Goal: Task Accomplishment & Management: Manage account settings

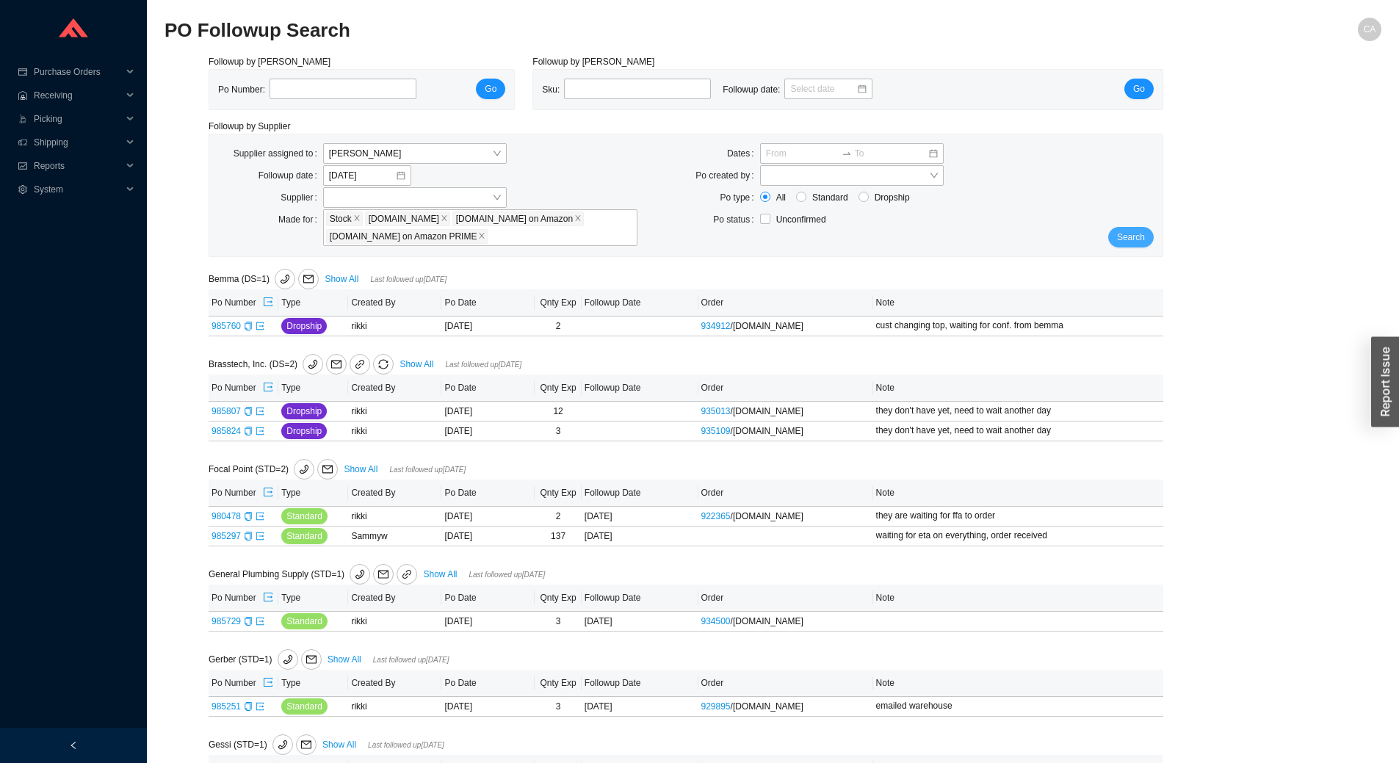
click at [1128, 230] on span "Search" at bounding box center [1131, 237] width 28 height 15
paste input "985996"
type input "985996"
click at [493, 93] on span "Go" at bounding box center [491, 89] width 12 height 15
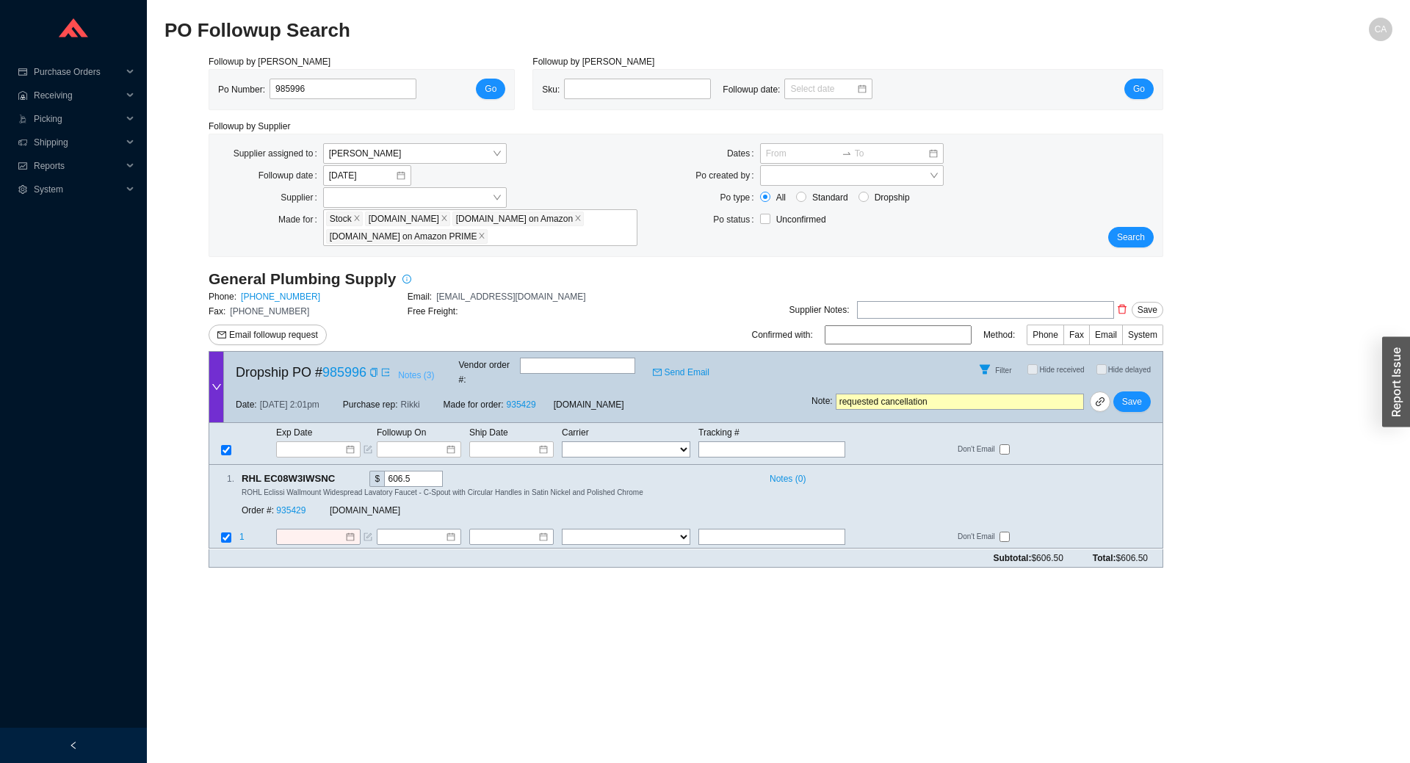
click at [425, 371] on span "Notes ( 3 )" at bounding box center [416, 375] width 36 height 15
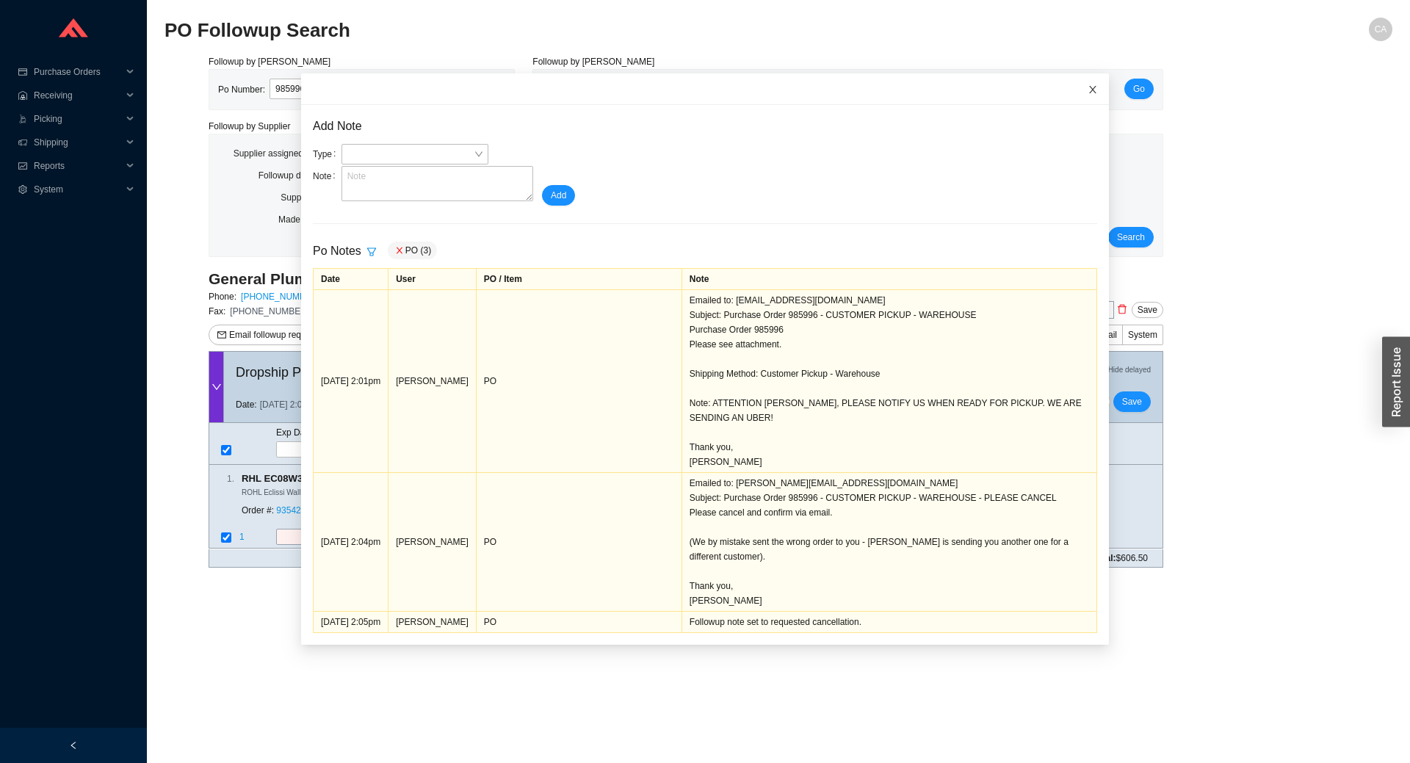
click at [1085, 93] on span "Close" at bounding box center [1093, 89] width 32 height 32
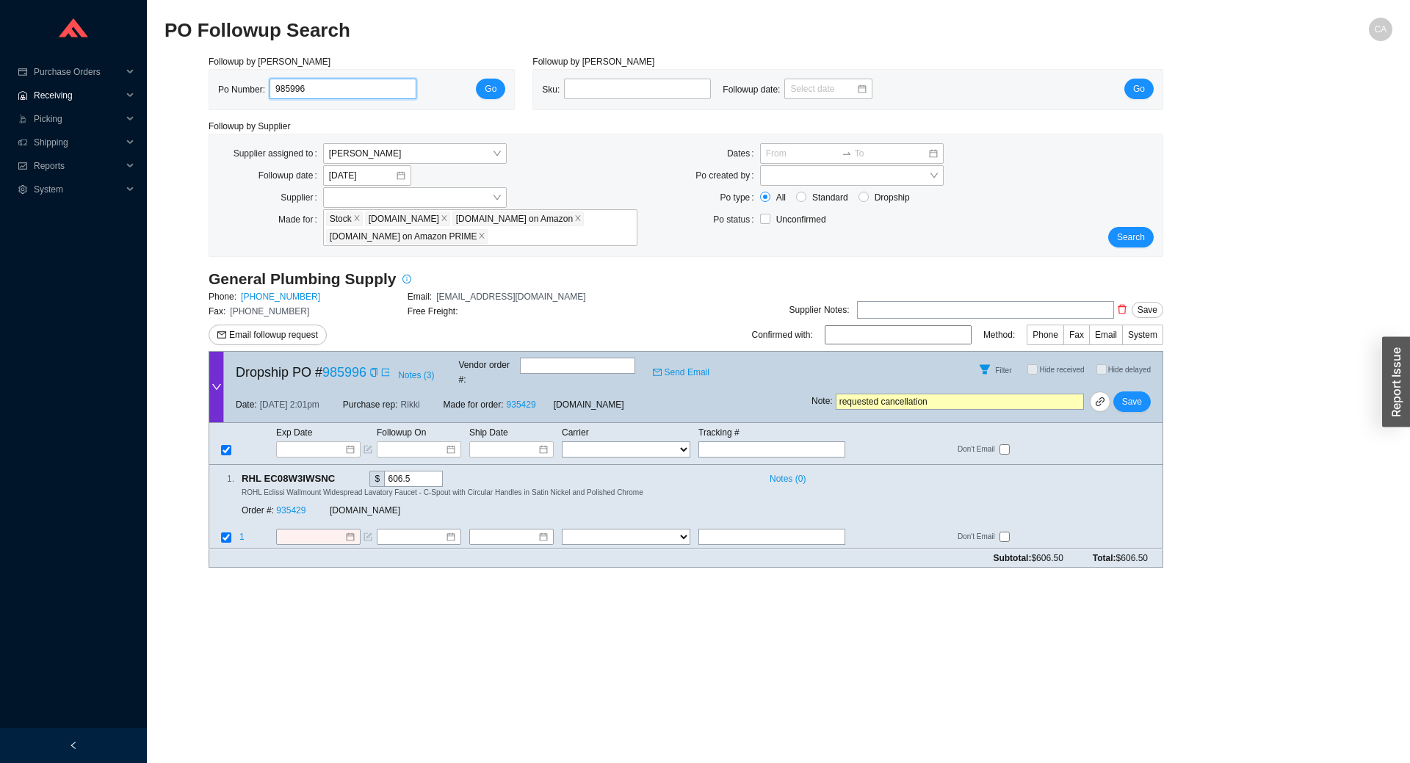
drag, startPoint x: 336, startPoint y: 90, endPoint x: 72, endPoint y: 85, distance: 263.8
click at [72, 85] on section "Purchase Orders .warehouse_svg__a{fill:none;stroke:currentColor;stroke-linecap:…" at bounding box center [705, 381] width 1410 height 763
paste input "7"
type input "985997"
click at [494, 90] on span "Go" at bounding box center [491, 89] width 12 height 15
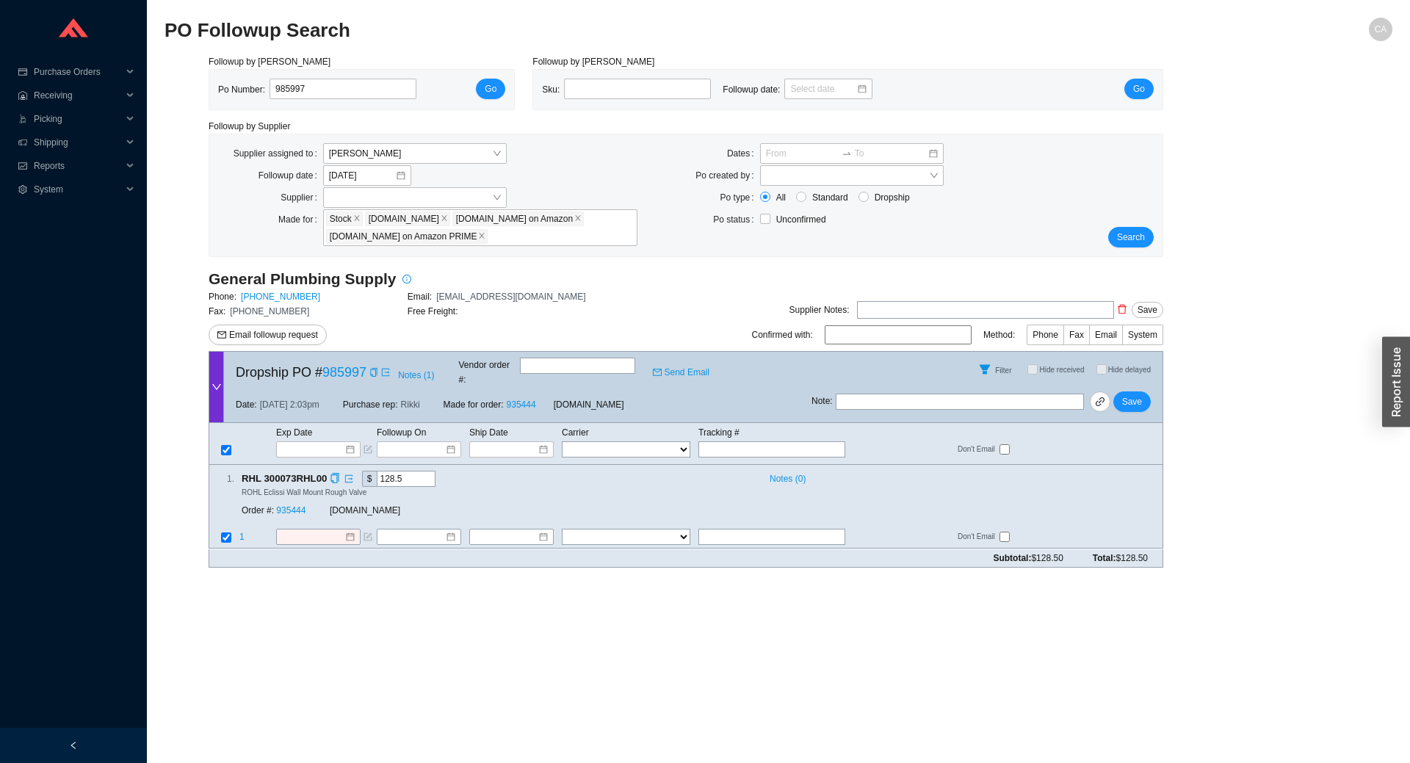
click at [309, 513] on div "1 . RHL 300073RHL00 $ 128.5 Notes ( 0 ) ROHL Eclissi Wall Mount Rough Valve Ord…" at bounding box center [686, 507] width 955 height 84
click at [323, 530] on input at bounding box center [312, 537] width 63 height 15
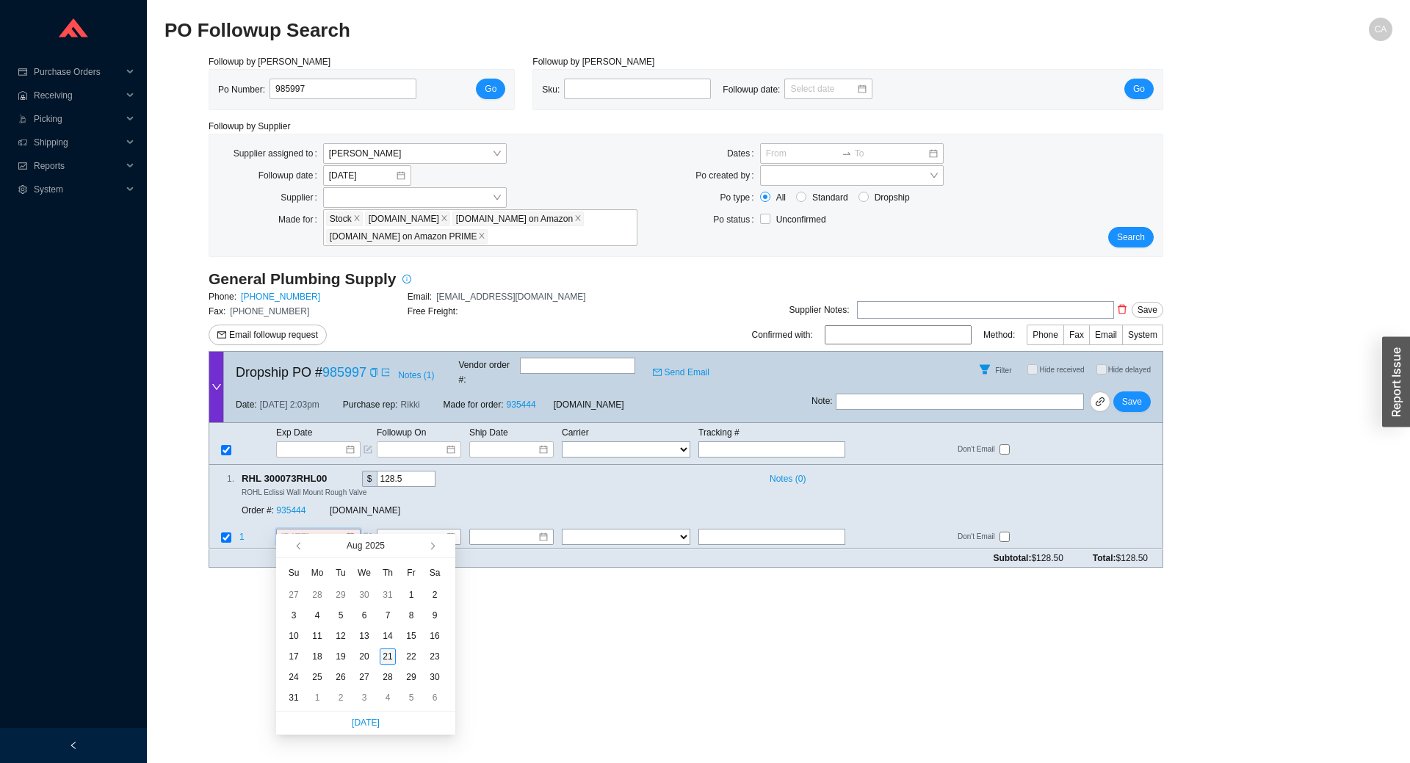
type input "[DATE]"
click at [390, 654] on div "21" at bounding box center [388, 657] width 16 height 16
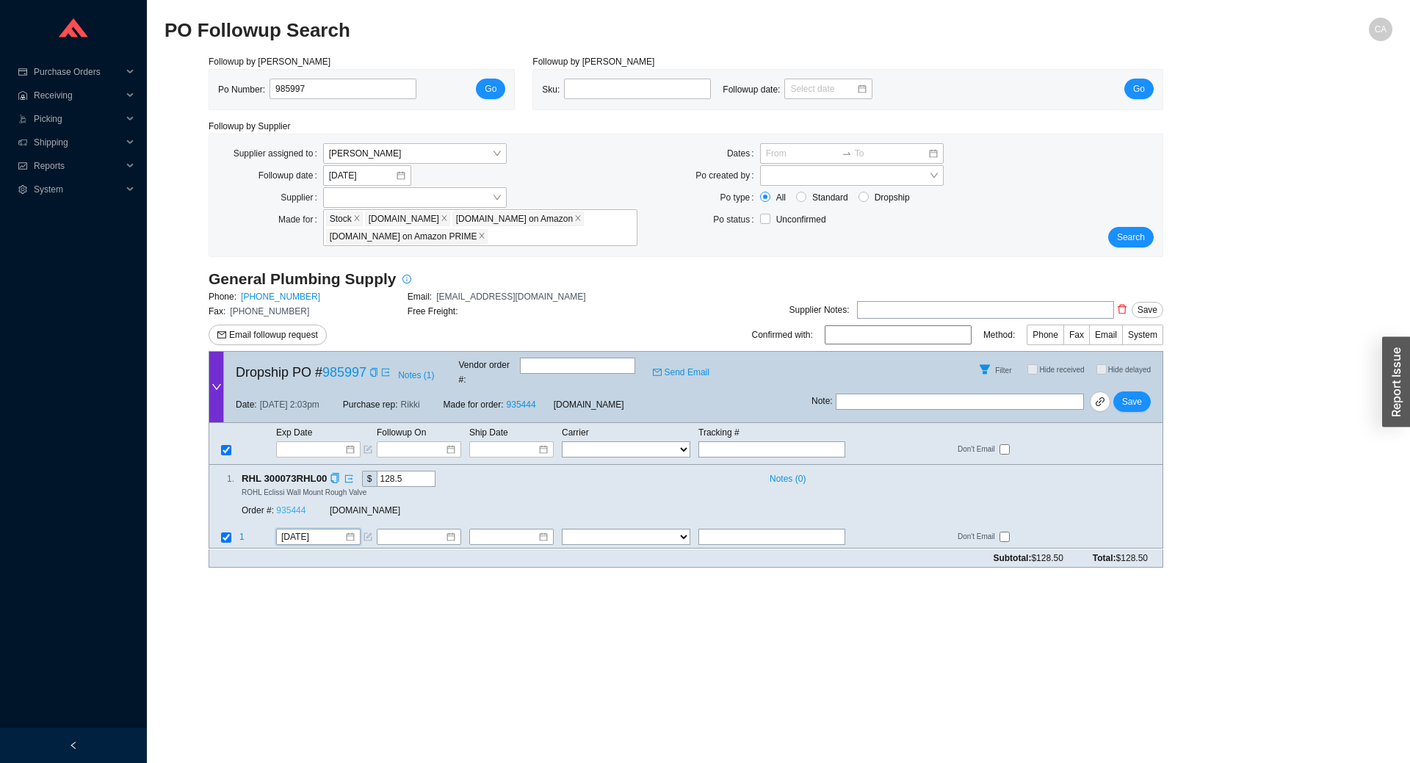
click at [299, 506] on link "935444" at bounding box center [290, 511] width 29 height 10
click at [1136, 394] on span "Save" at bounding box center [1132, 401] width 20 height 15
drag, startPoint x: 336, startPoint y: 95, endPoint x: 42, endPoint y: 89, distance: 293.9
click at [42, 89] on section "Purchase Orders .warehouse_svg__a{fill:none;stroke:currentColor;stroke-linecap:…" at bounding box center [705, 381] width 1410 height 763
paste input "86"
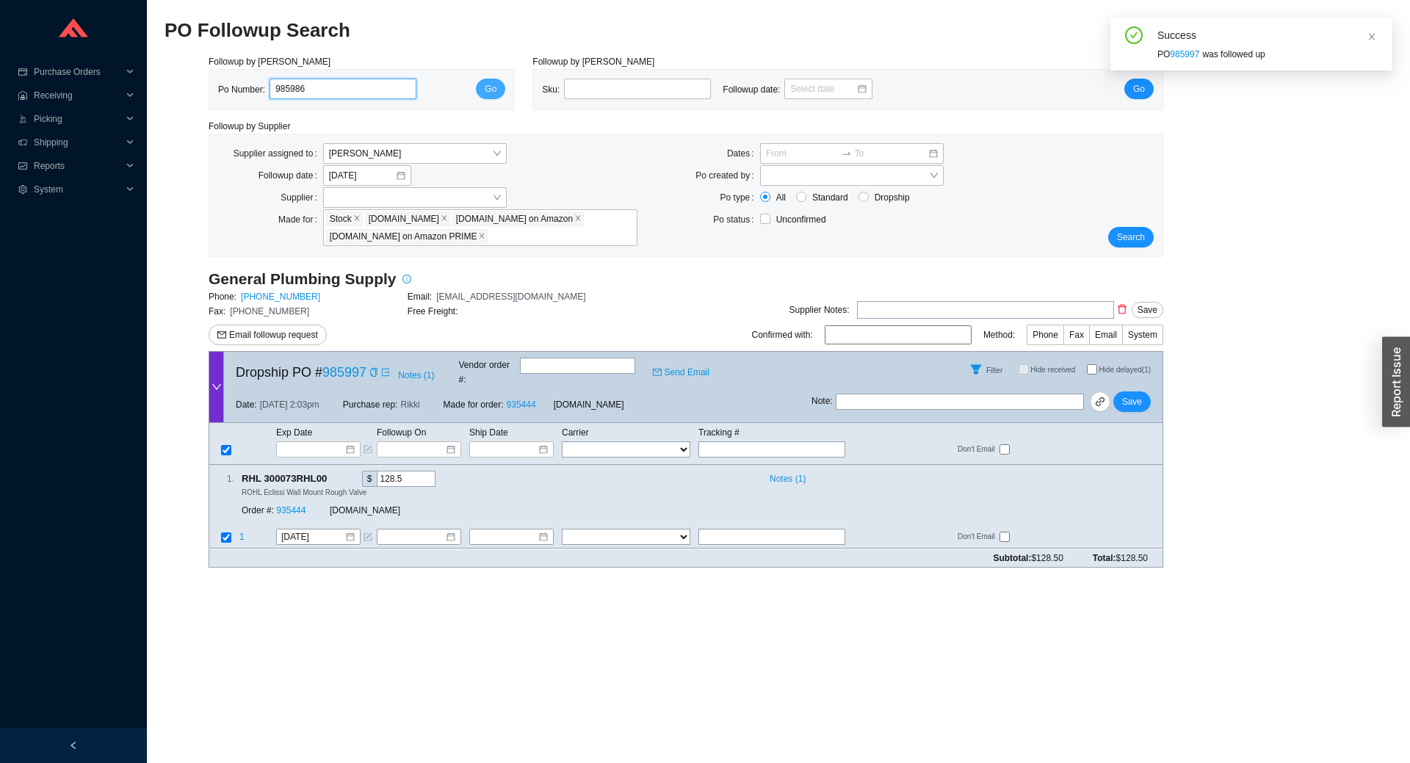
type input "985986"
click at [497, 96] on span "Go" at bounding box center [491, 89] width 12 height 15
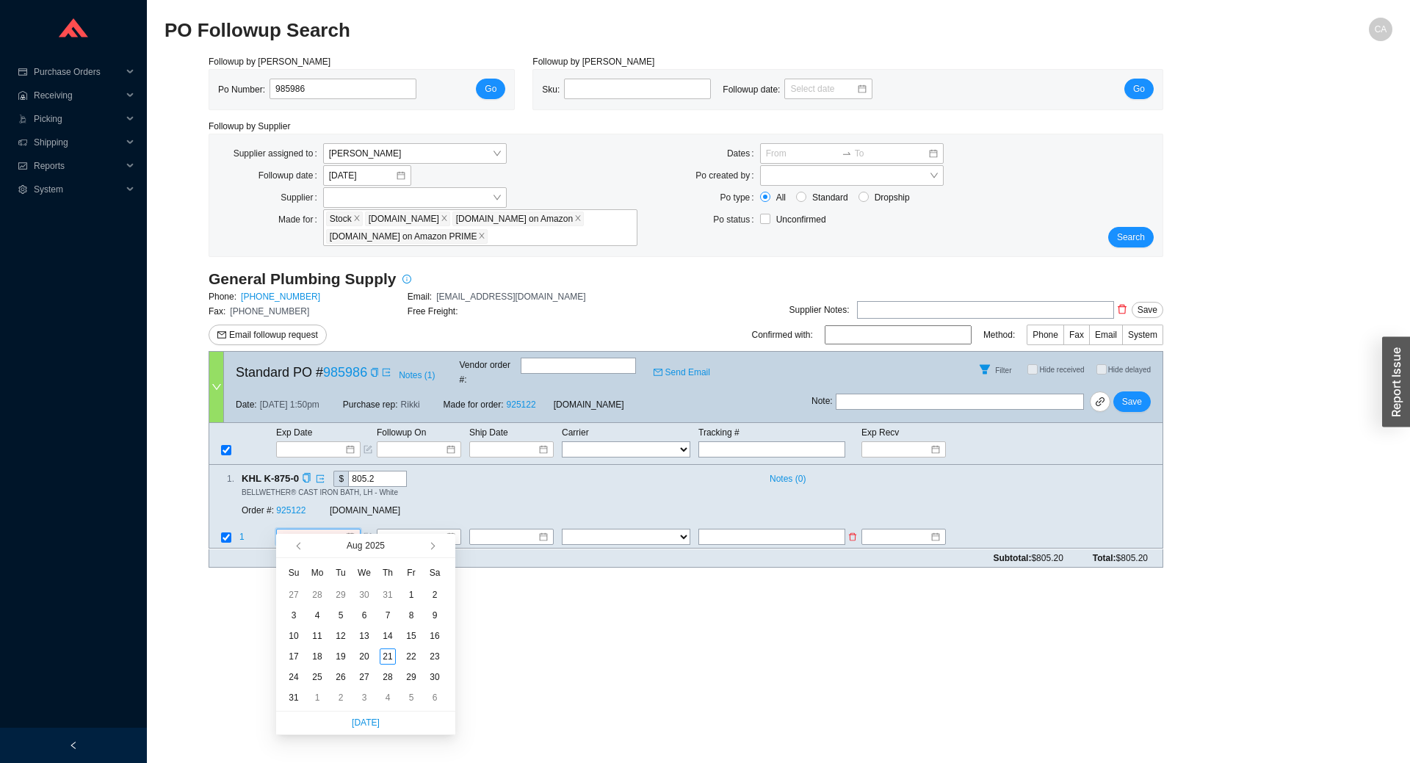
click at [319, 530] on input at bounding box center [312, 537] width 63 height 15
type input "[DATE]"
click at [409, 656] on div "22" at bounding box center [411, 657] width 16 height 16
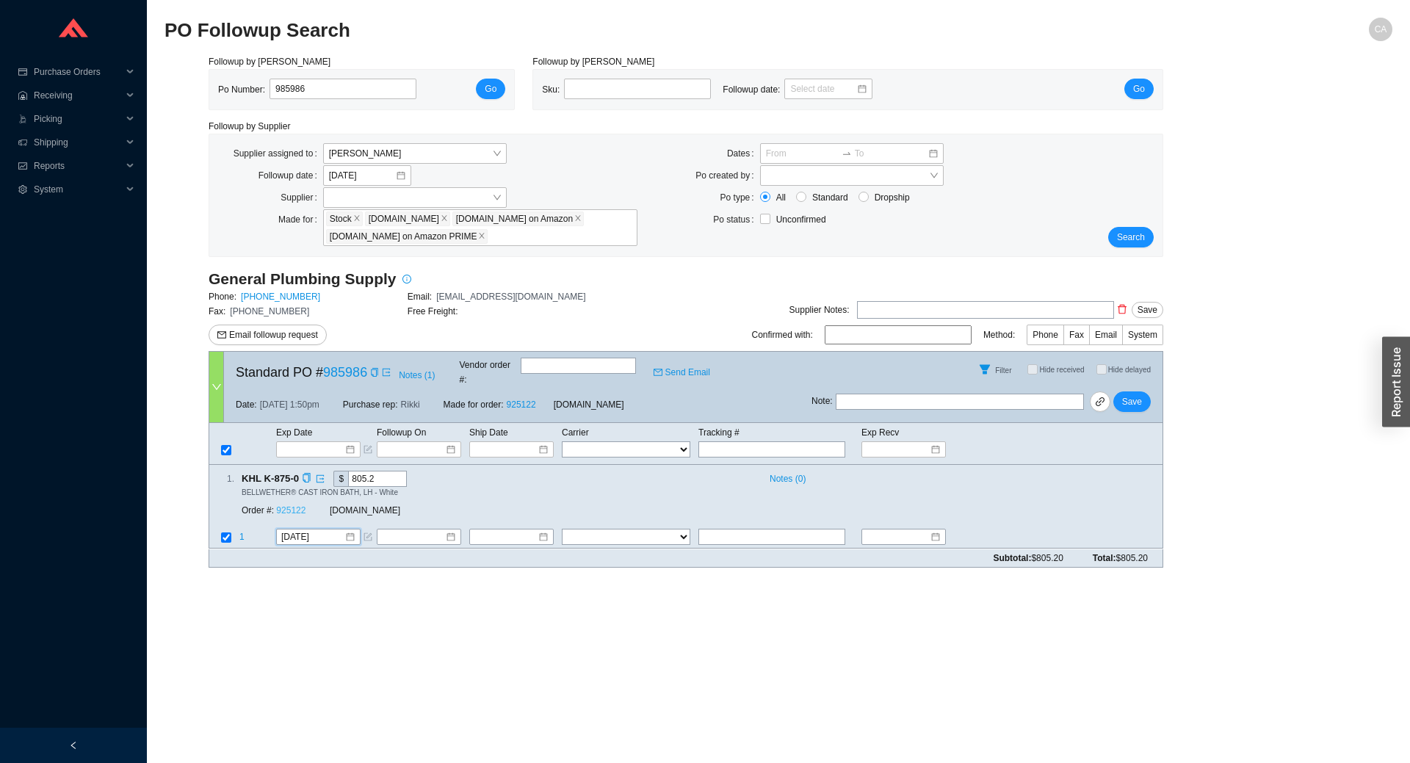
click at [300, 506] on link "925122" at bounding box center [290, 511] width 29 height 10
click at [1137, 394] on span "Save" at bounding box center [1132, 401] width 20 height 15
click at [1125, 236] on span "Search" at bounding box center [1131, 237] width 28 height 15
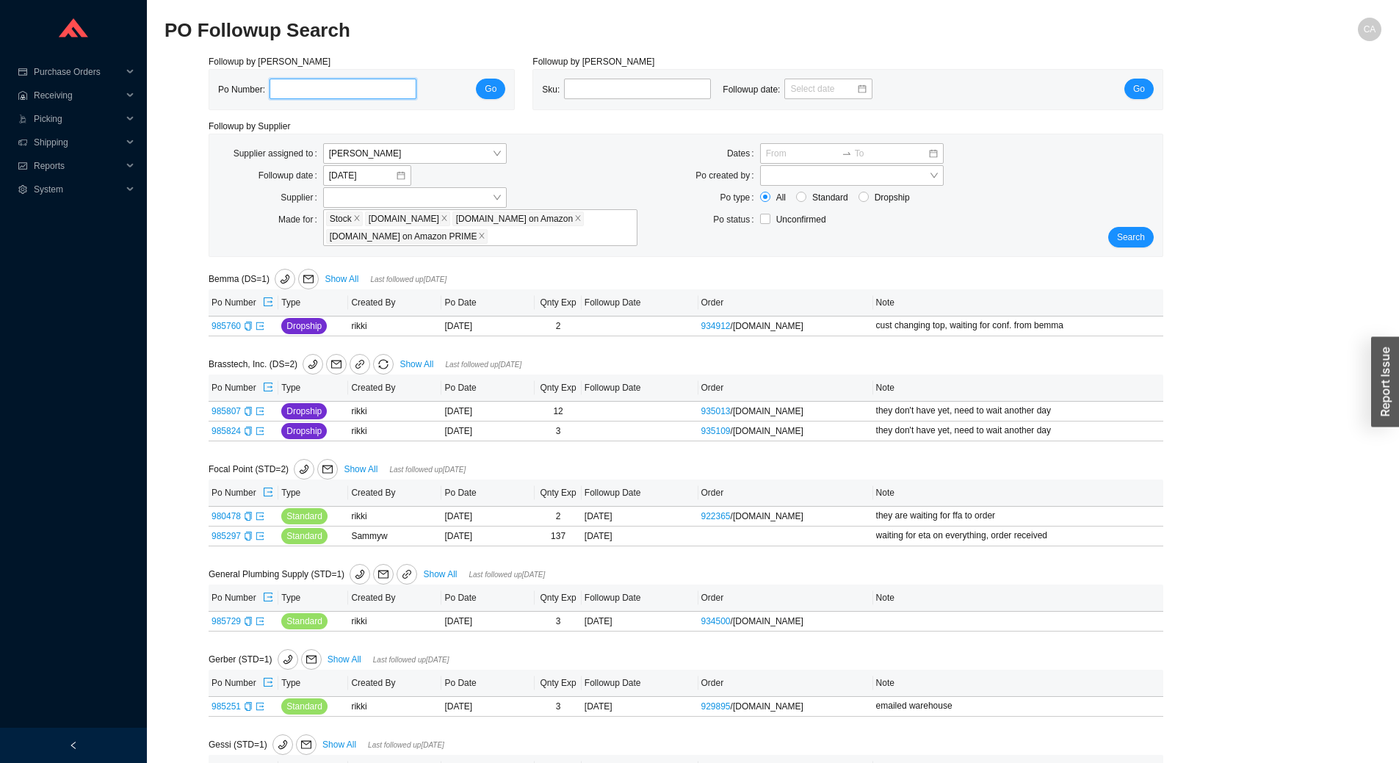
click at [322, 88] on input "tel" at bounding box center [343, 89] width 147 height 21
paste input "985824"
type input "985824"
click at [505, 87] on div "Po Number: 985824 Go" at bounding box center [361, 90] width 287 height 22
click at [495, 92] on span "Go" at bounding box center [491, 89] width 12 height 15
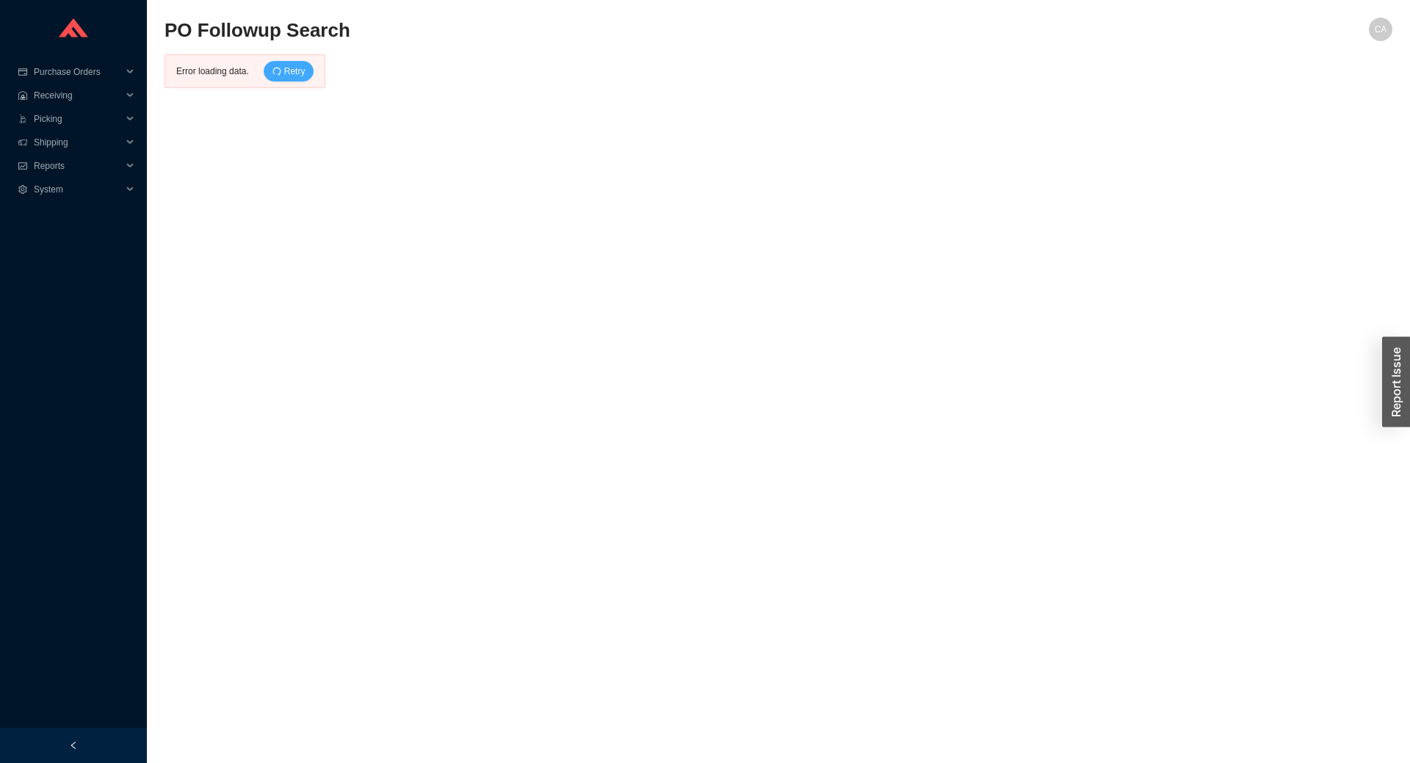
click at [300, 68] on span "Retry" at bounding box center [294, 71] width 21 height 15
click at [1399, 355] on div "button" at bounding box center [1396, 381] width 28 height 90
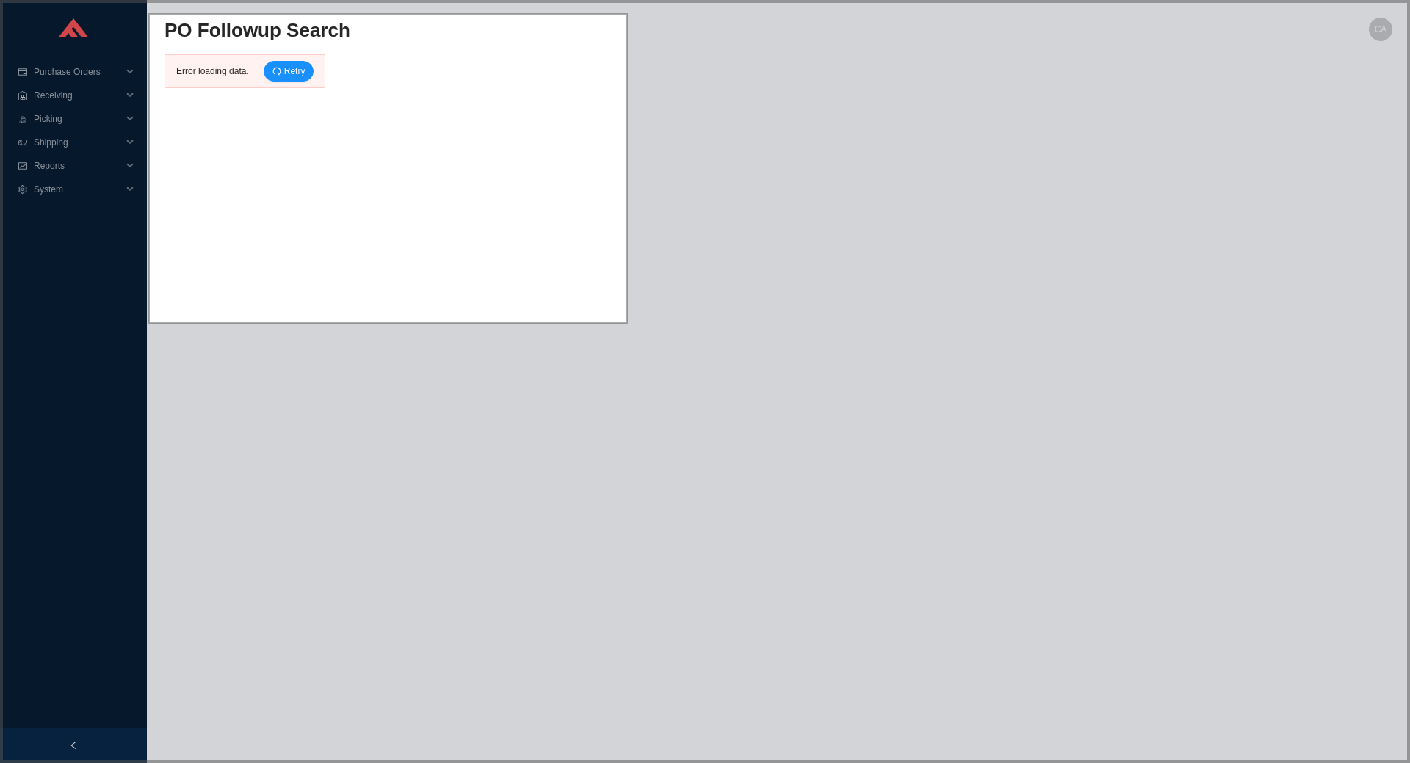
drag, startPoint x: 151, startPoint y: 15, endPoint x: 699, endPoint y: 341, distance: 636.7
click at [699, 341] on icon at bounding box center [705, 381] width 1410 height 763
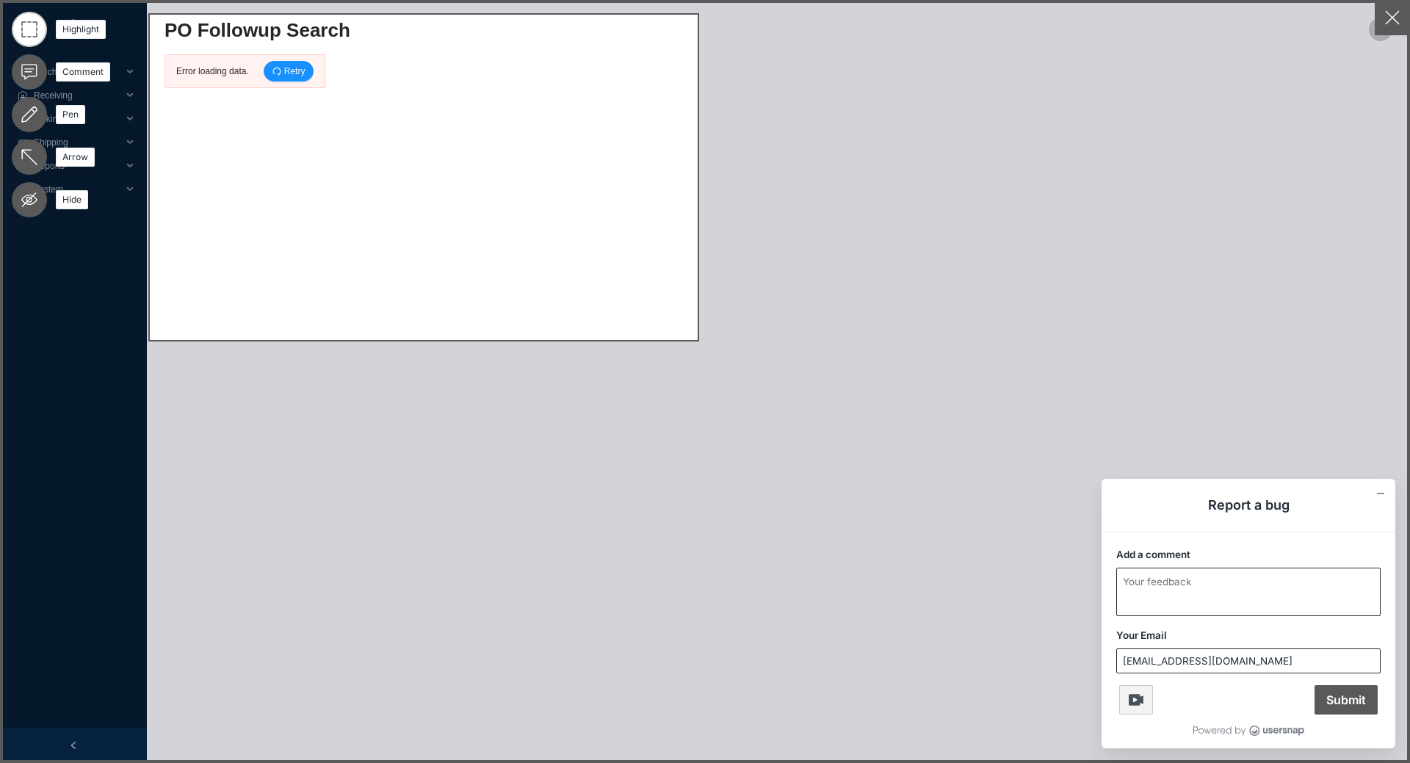
click at [1233, 580] on textarea "Add a comment" at bounding box center [1248, 592] width 263 height 47
type textarea "getting error"
click at [1358, 705] on span "Submit" at bounding box center [1346, 699] width 63 height 29
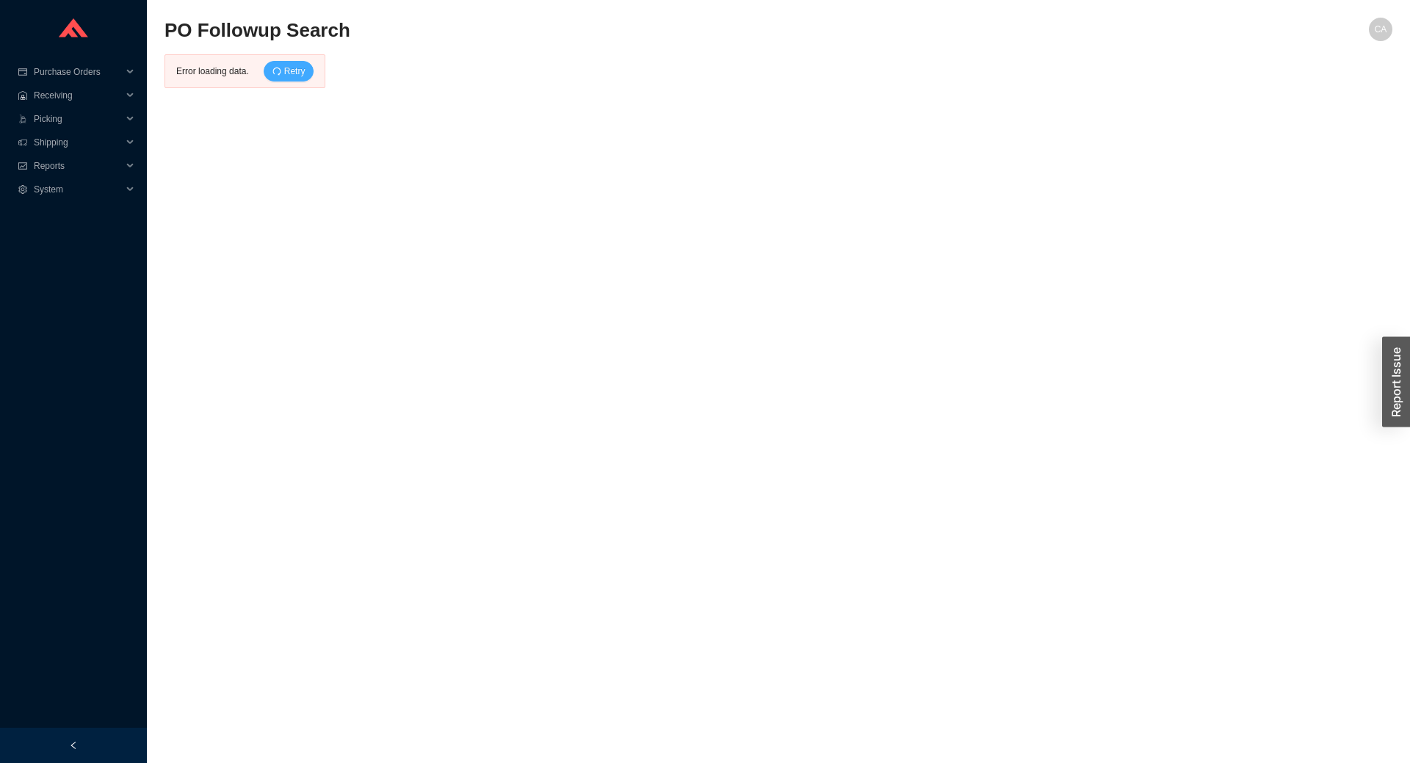
click at [295, 70] on span "Retry" at bounding box center [294, 71] width 21 height 15
click at [303, 60] on div "Error loading data. Retry" at bounding box center [245, 71] width 161 height 34
click at [310, 68] on button "Retry" at bounding box center [289, 71] width 51 height 21
click at [301, 66] on span "Retry" at bounding box center [294, 71] width 21 height 15
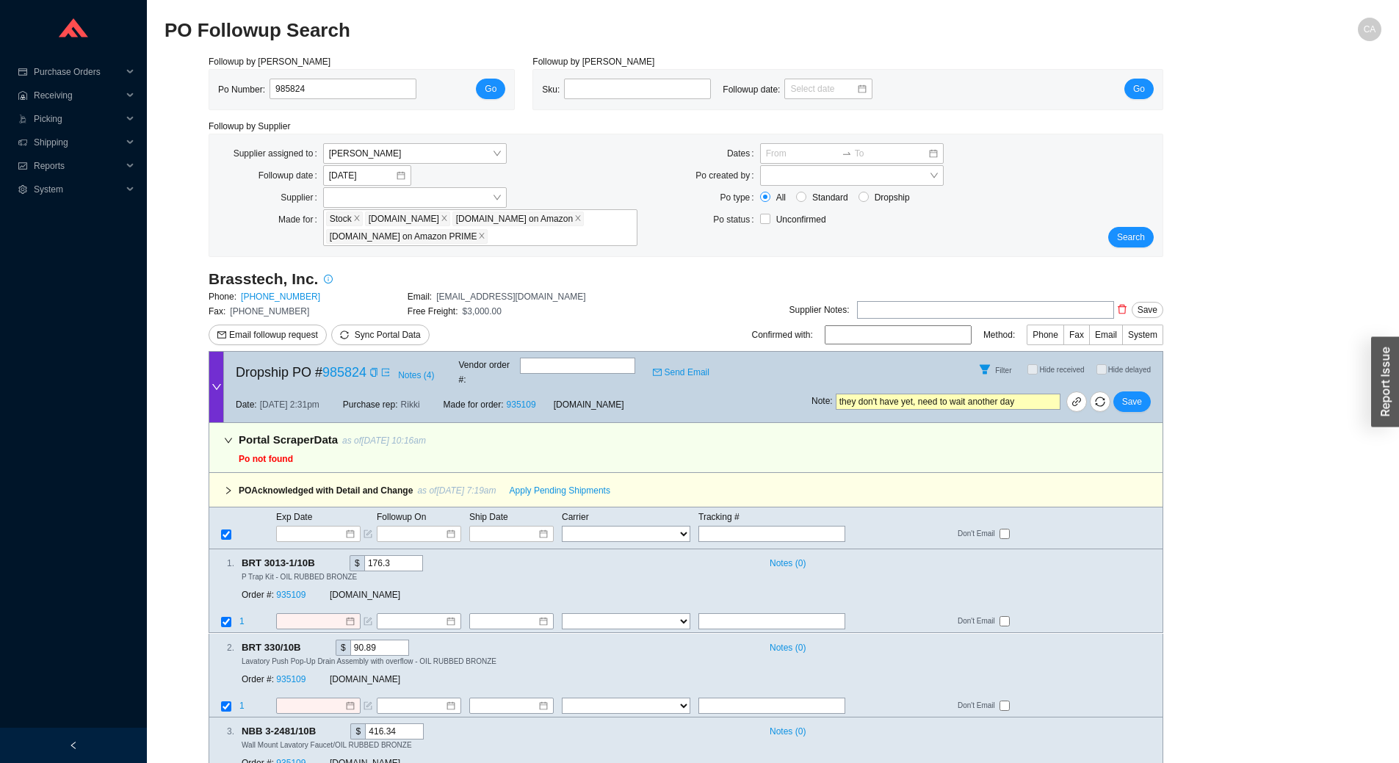
scroll to position [54, 0]
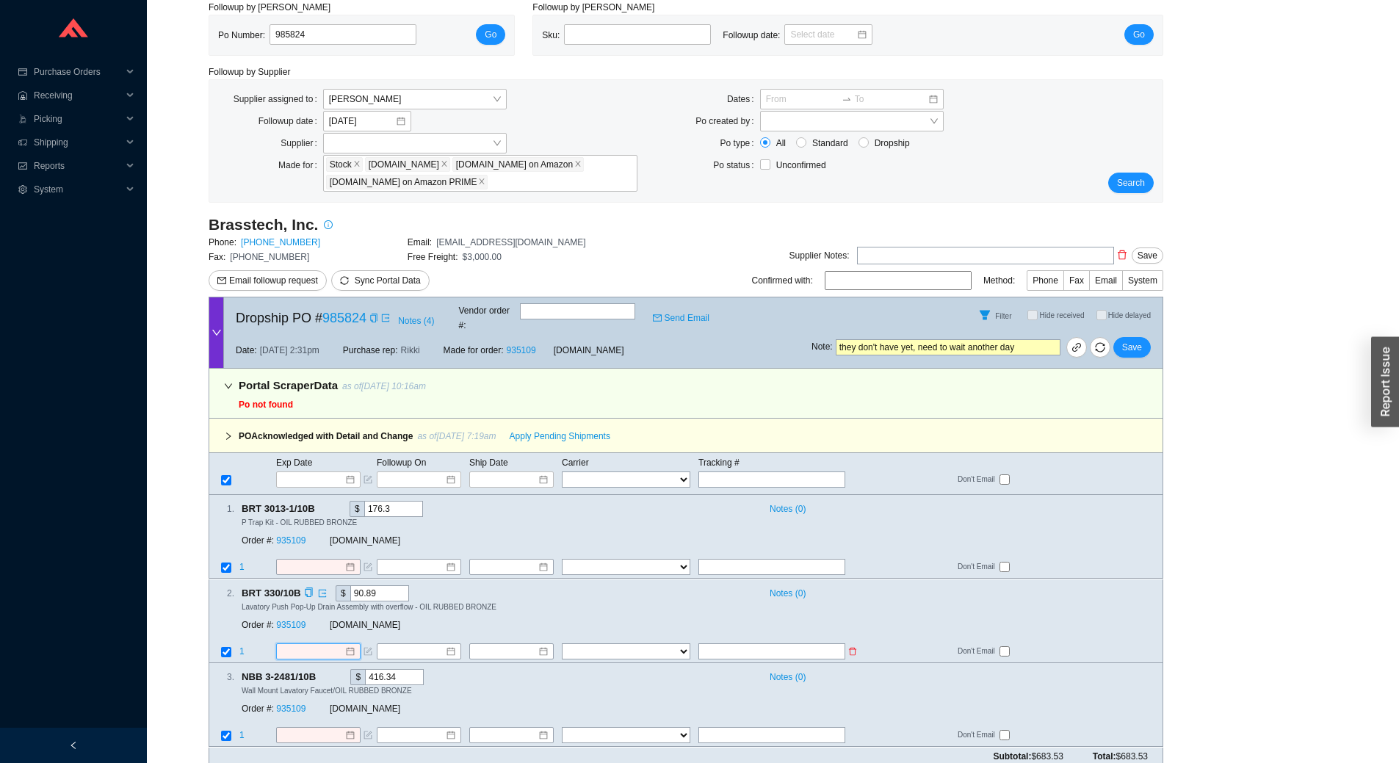
click at [320, 644] on input at bounding box center [312, 651] width 63 height 15
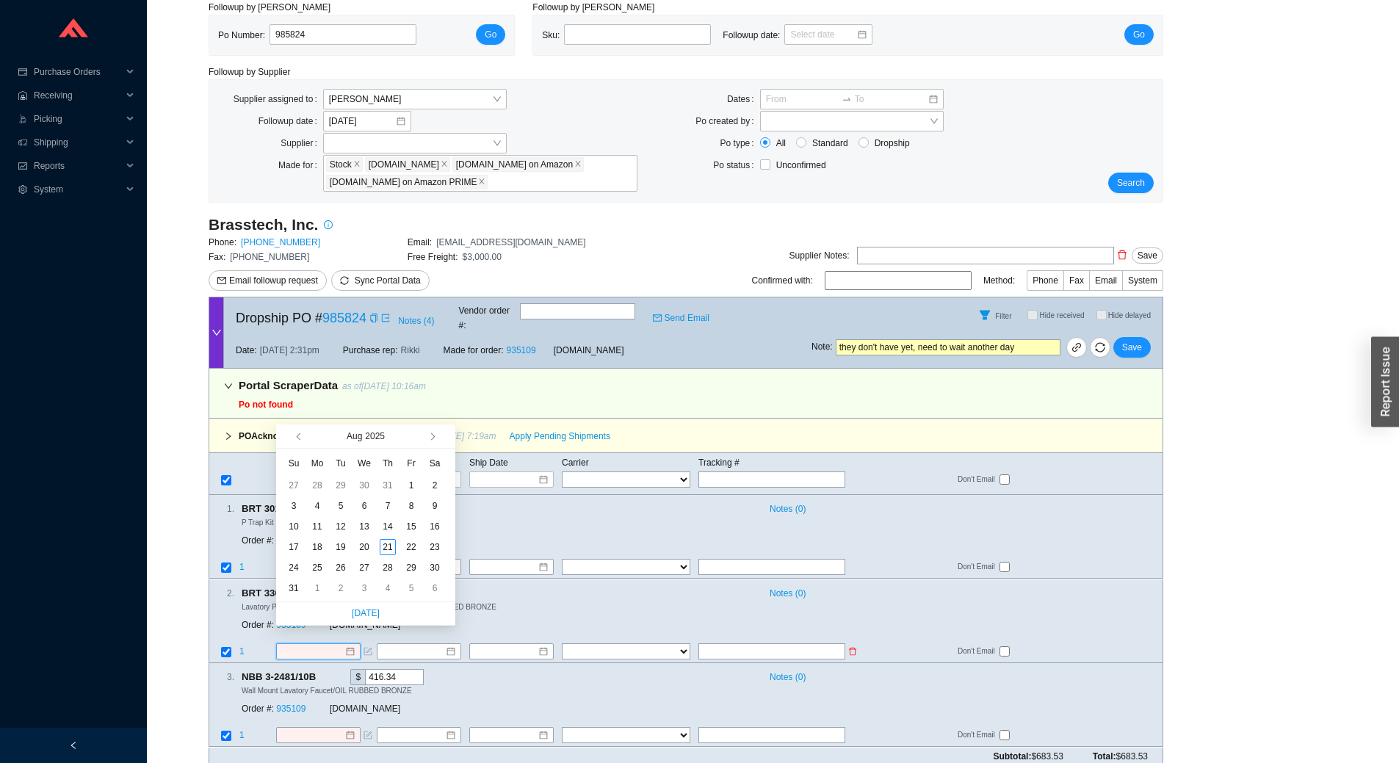
paste input "476309797470"
type input "476309797470"
click at [902, 585] on div "Notes ( 0 )" at bounding box center [957, 592] width 388 height 15
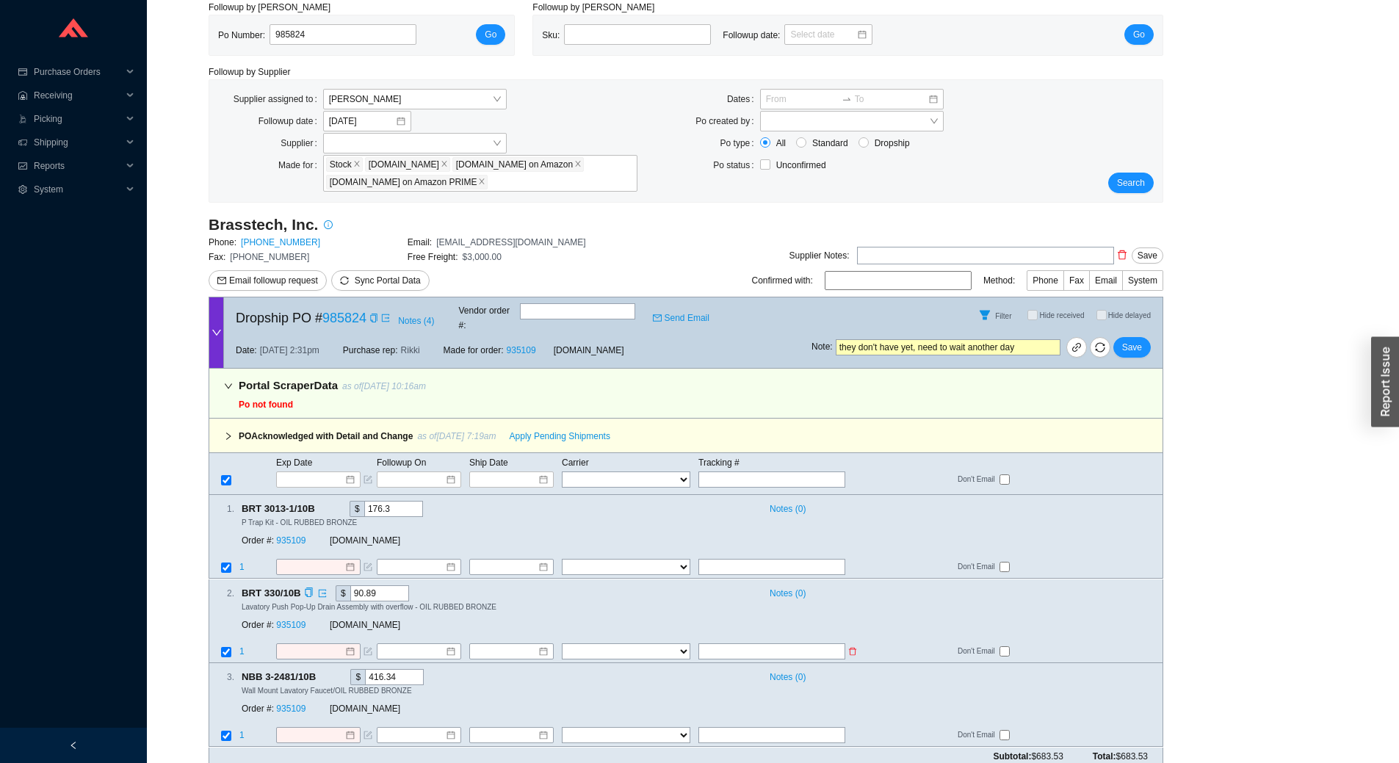
click at [771, 643] on input "text" at bounding box center [772, 651] width 147 height 16
click at [805, 644] on input "text" at bounding box center [772, 651] width 147 height 16
click at [760, 643] on input "text" at bounding box center [772, 651] width 147 height 16
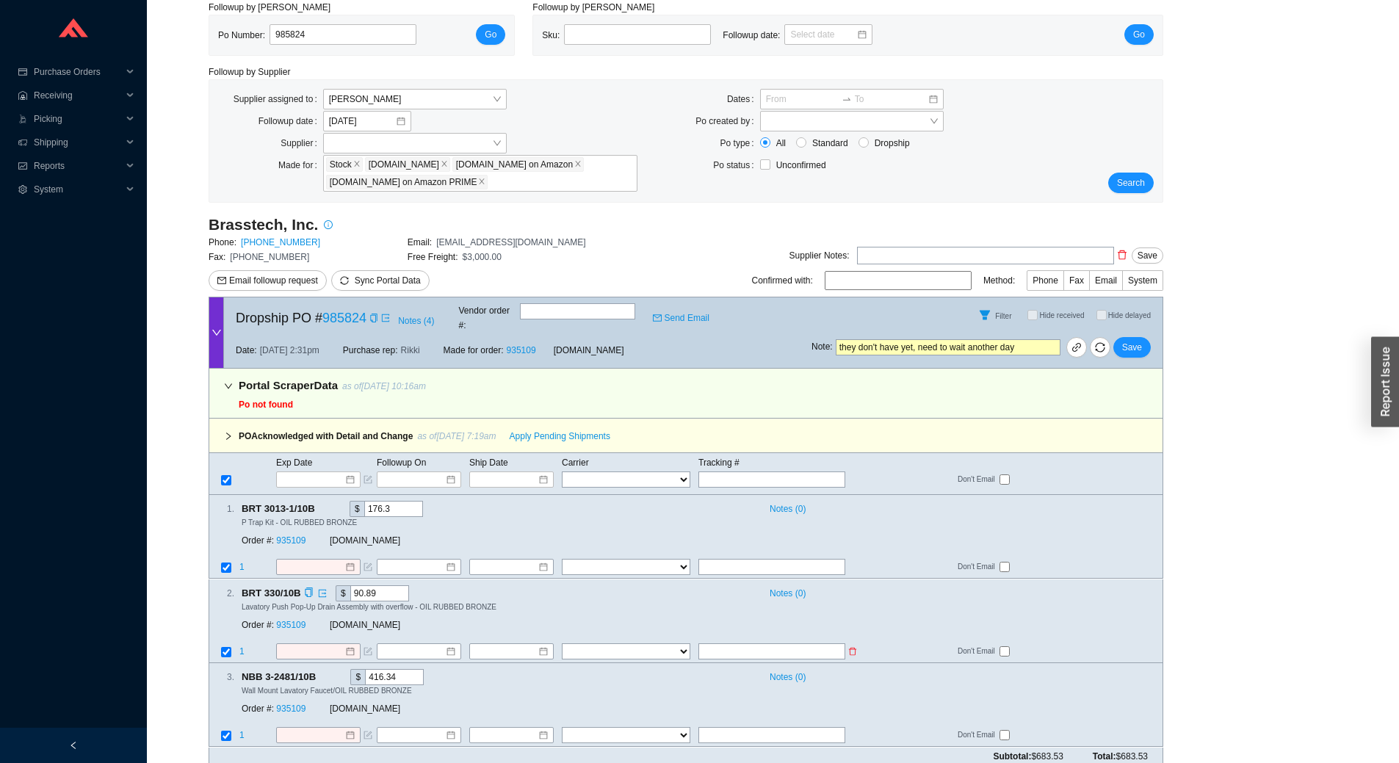
click at [758, 643] on input "text" at bounding box center [772, 651] width 147 height 16
click at [751, 643] on input "text" at bounding box center [772, 651] width 147 height 16
paste input "476309797470"
type input "476309797470"
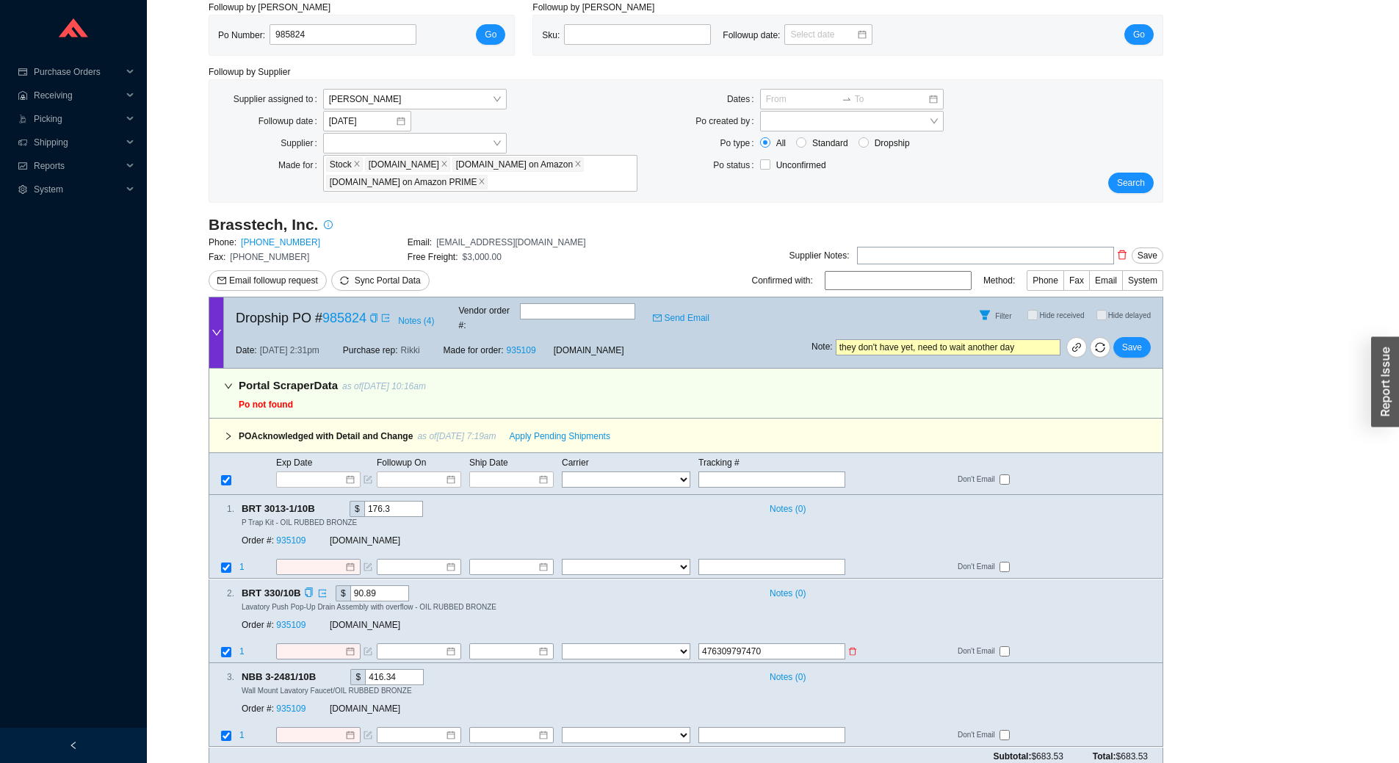
click at [622, 643] on select "FedEx UPS ---------------- 2 Day Transportation INC A&B Freight A. [PERSON_NAME…" at bounding box center [626, 651] width 129 height 16
select select "1"
click at [562, 643] on select "FedEx UPS ---------------- 2 Day Transportation INC A&B Freight A. [PERSON_NAME…" at bounding box center [626, 651] width 129 height 16
click at [508, 644] on input at bounding box center [506, 651] width 63 height 15
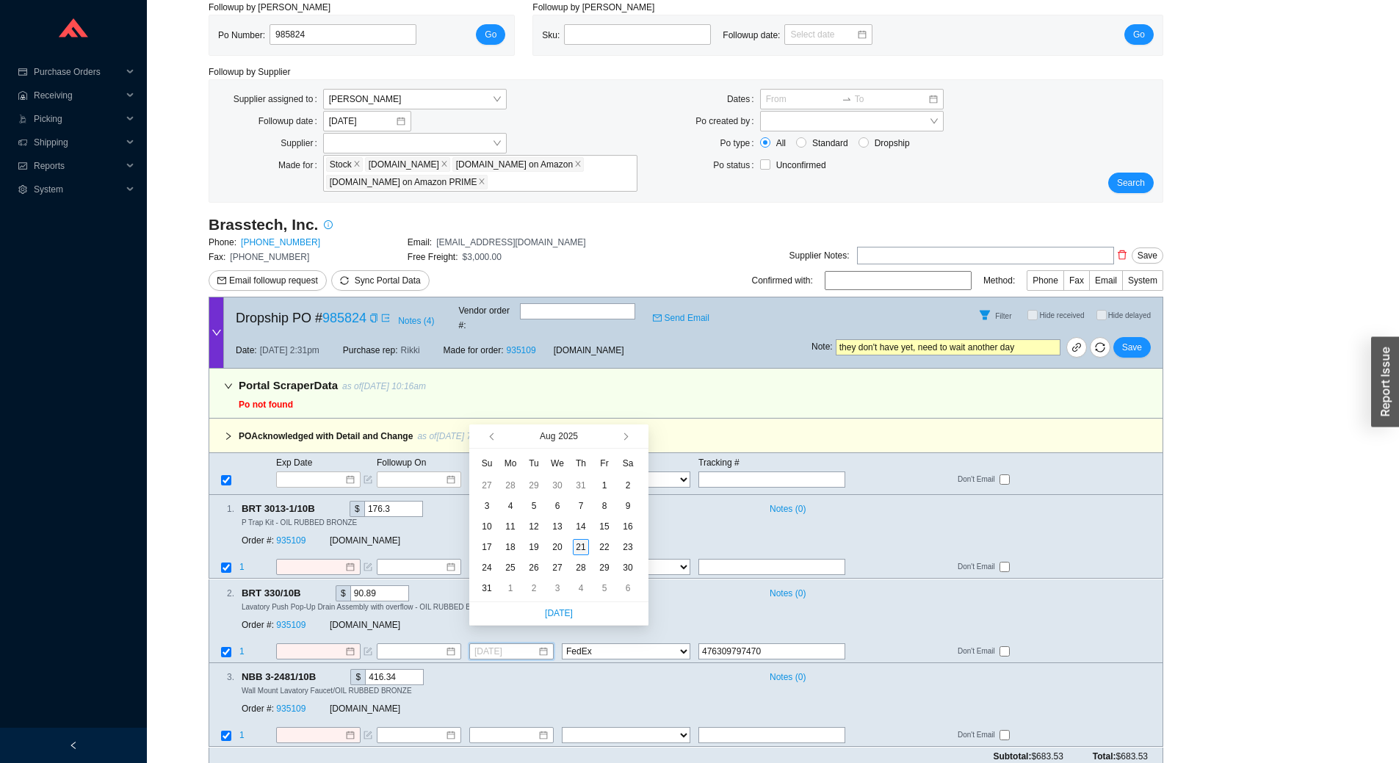
type input "[DATE]"
click at [581, 547] on div "21" at bounding box center [581, 547] width 16 height 16
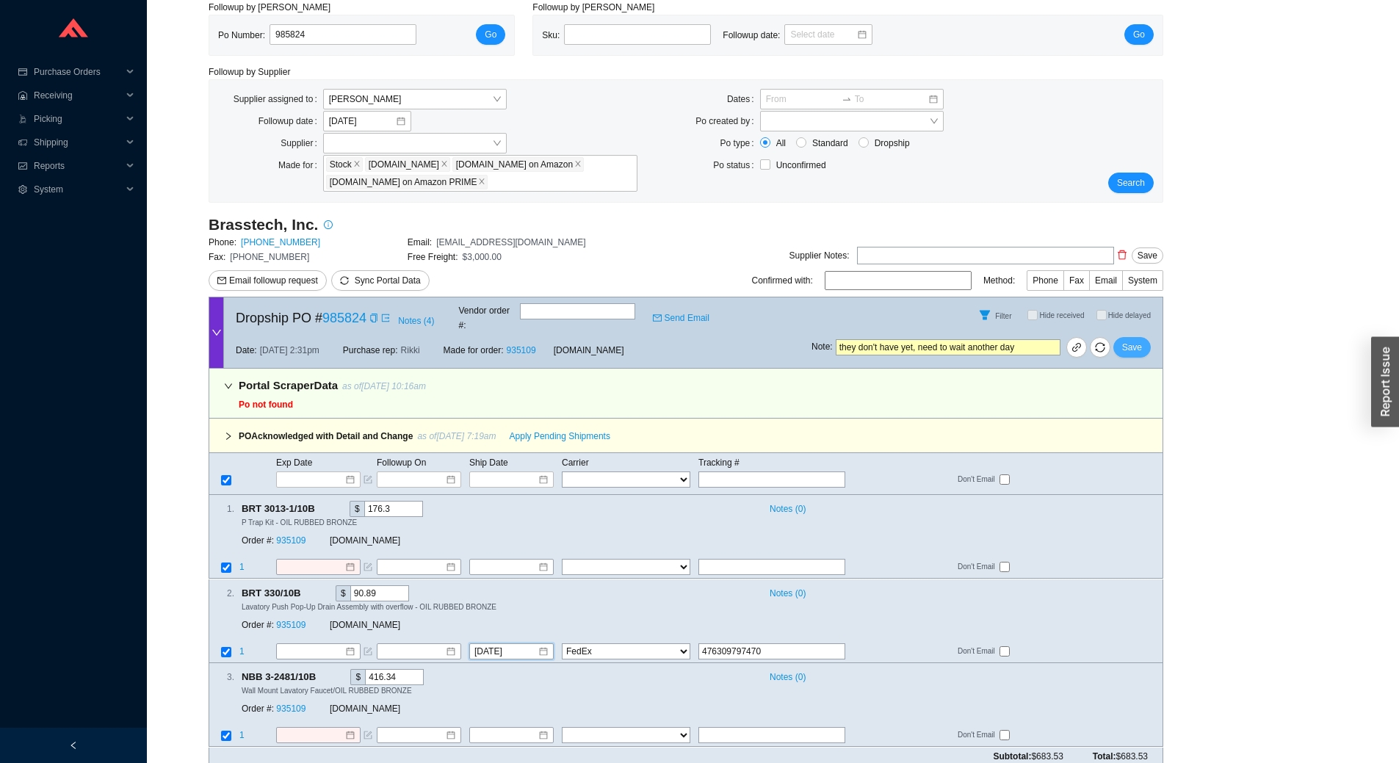
click at [1139, 340] on span "Save" at bounding box center [1132, 347] width 20 height 15
click at [1156, 295] on span "No" at bounding box center [1155, 295] width 11 height 15
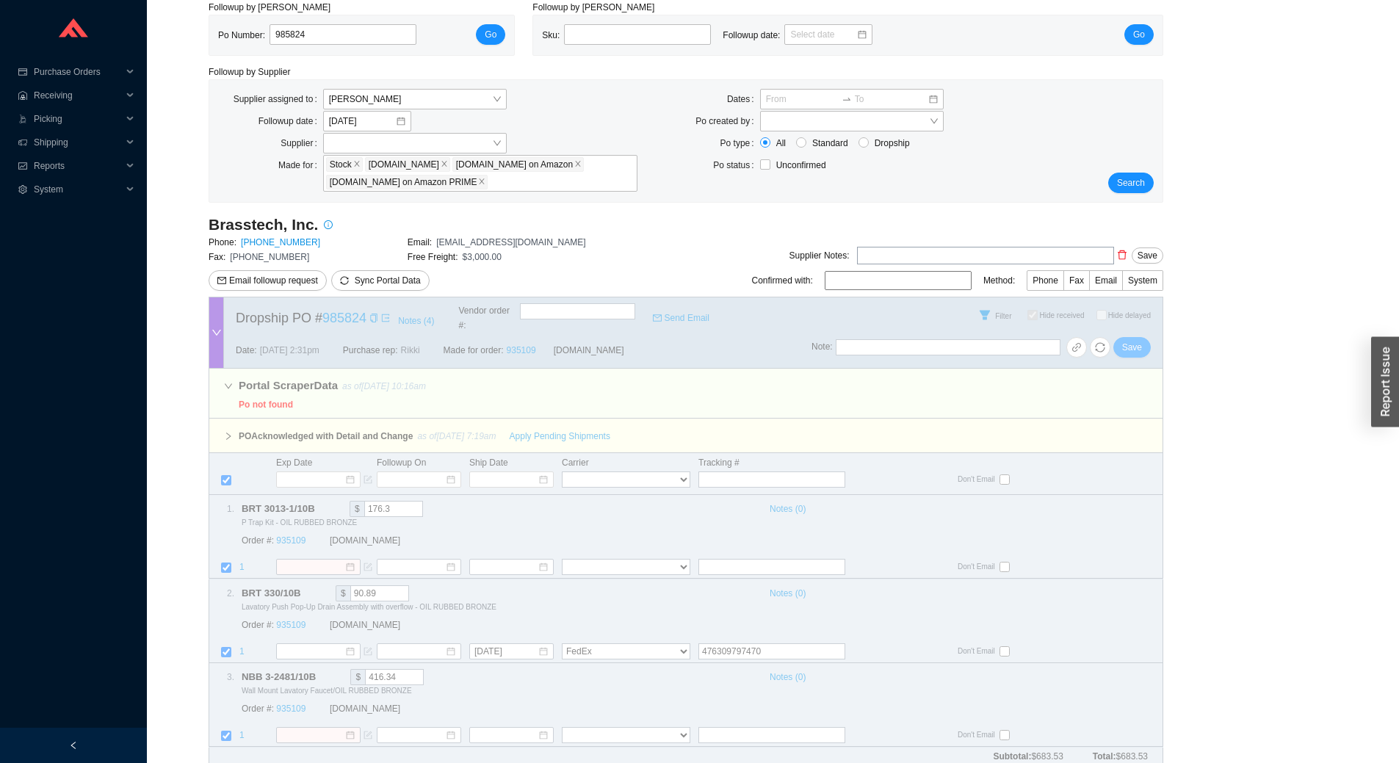
checkbox input "true"
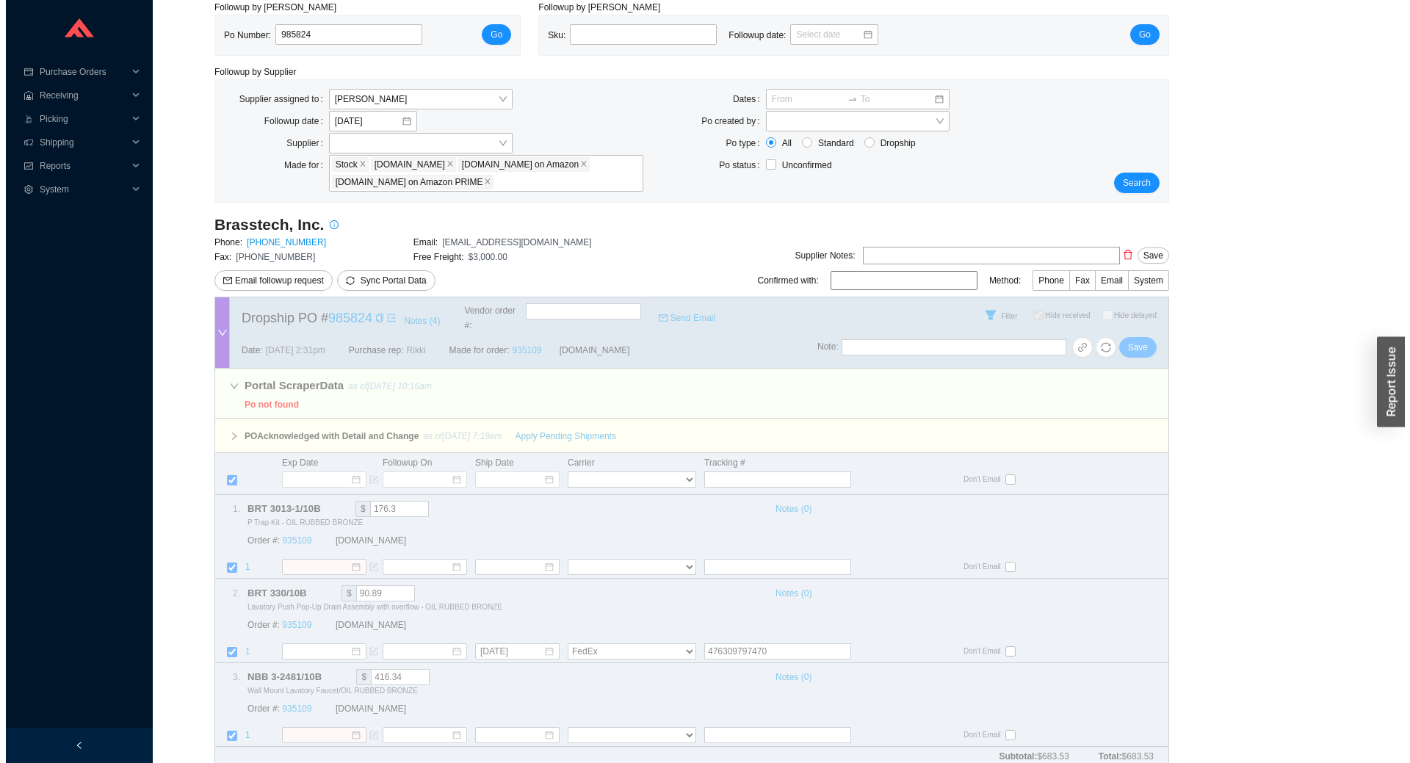
scroll to position [0, 0]
